Goal: Transaction & Acquisition: Subscribe to service/newsletter

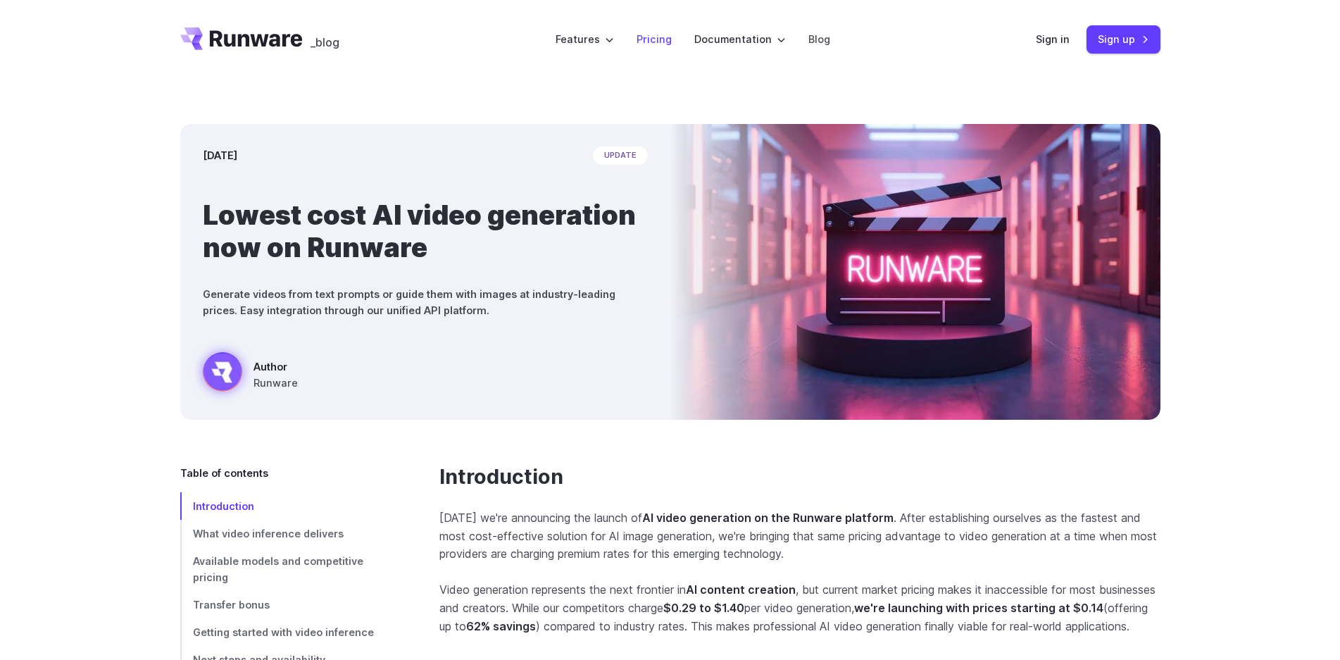
click at [657, 37] on link "Pricing" at bounding box center [653, 39] width 35 height 16
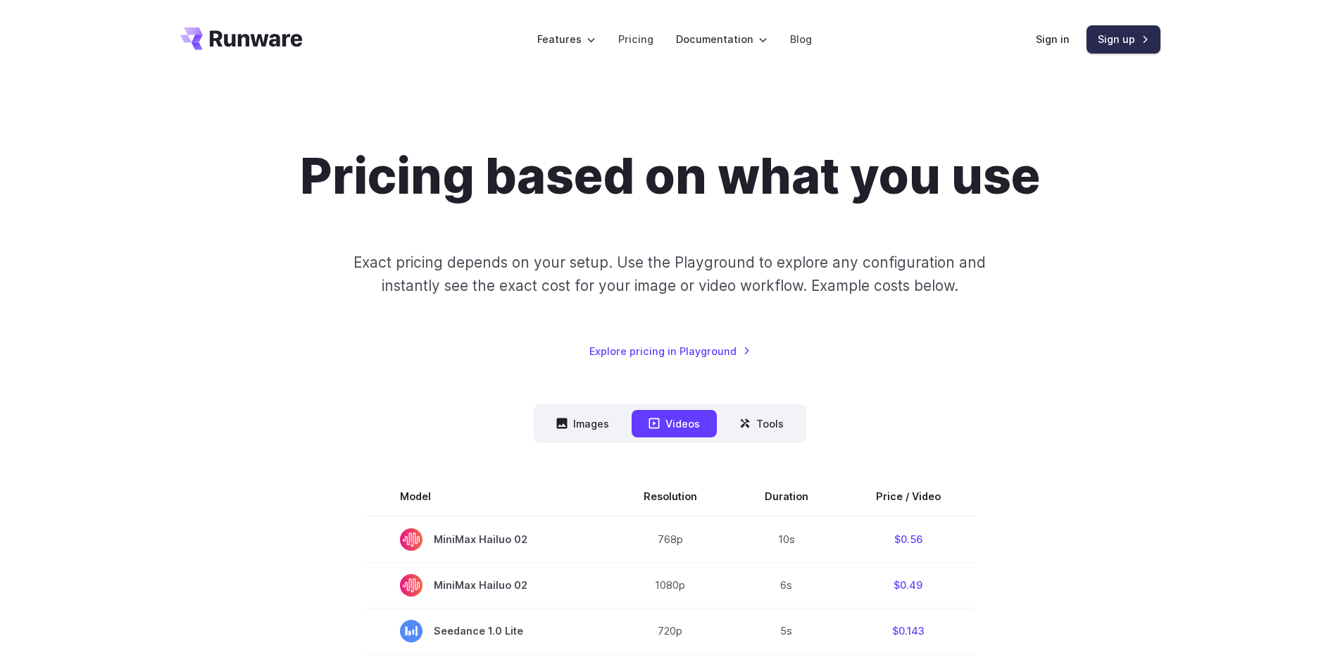
click at [1126, 42] on link "Sign up" at bounding box center [1123, 38] width 74 height 27
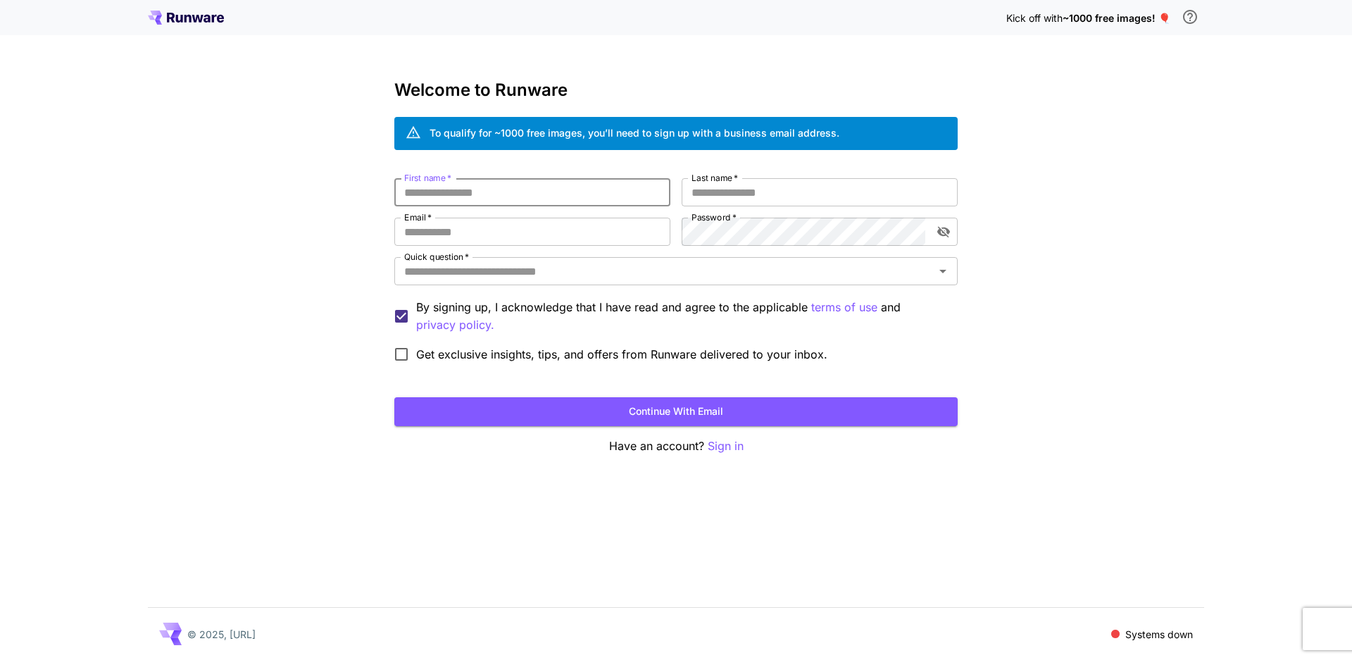
click at [510, 196] on input "First name   *" at bounding box center [532, 192] width 276 height 28
click at [939, 270] on icon "Open" at bounding box center [942, 271] width 17 height 17
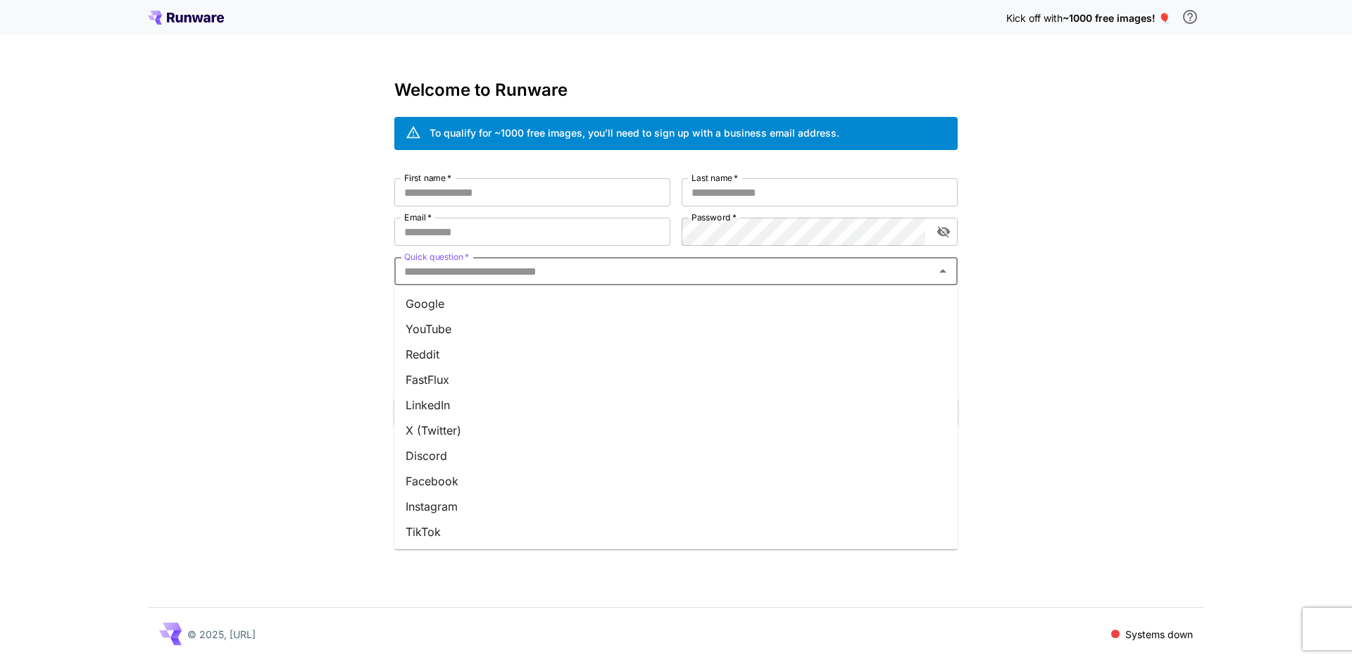
click at [253, 223] on div "Kick off with ~1000 free images! 🎈 Welcome to Runware To qualify for ~1000 free…" at bounding box center [676, 330] width 1352 height 660
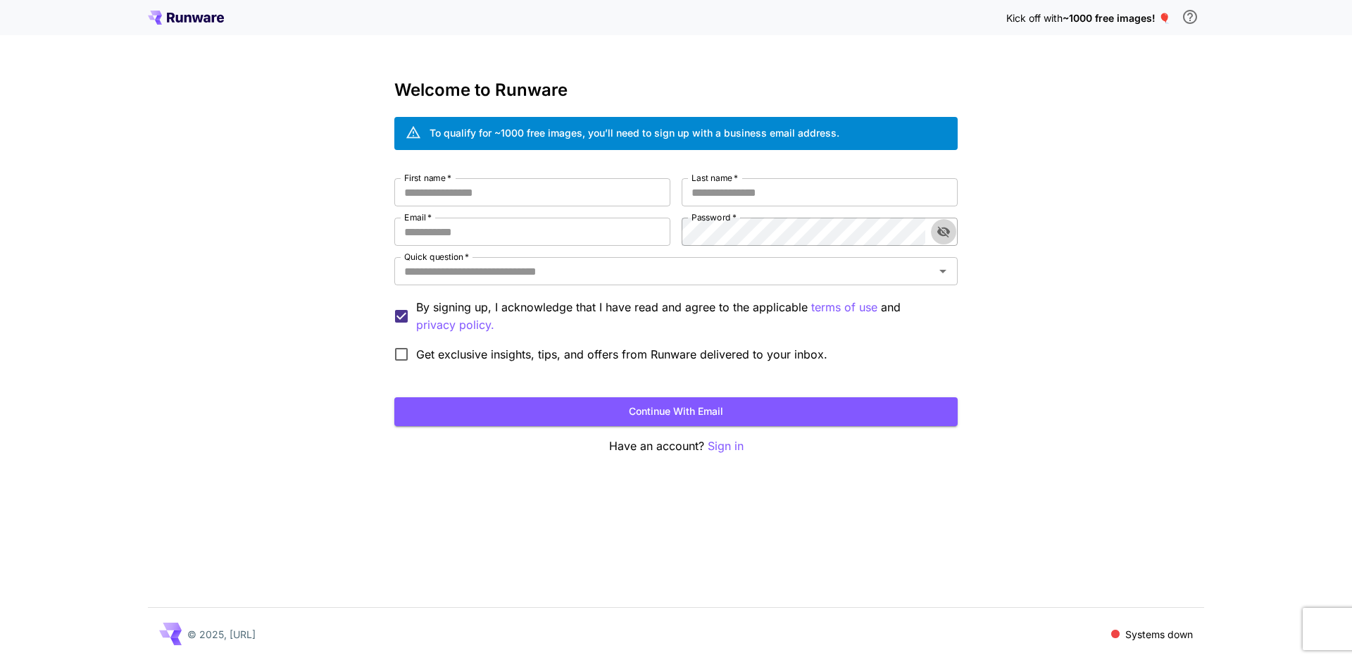
click at [947, 230] on icon "toggle password visibility" at bounding box center [943, 232] width 13 height 11
click at [947, 230] on icon "toggle password visibility" at bounding box center [943, 231] width 13 height 9
